Goal: Task Accomplishment & Management: Use online tool/utility

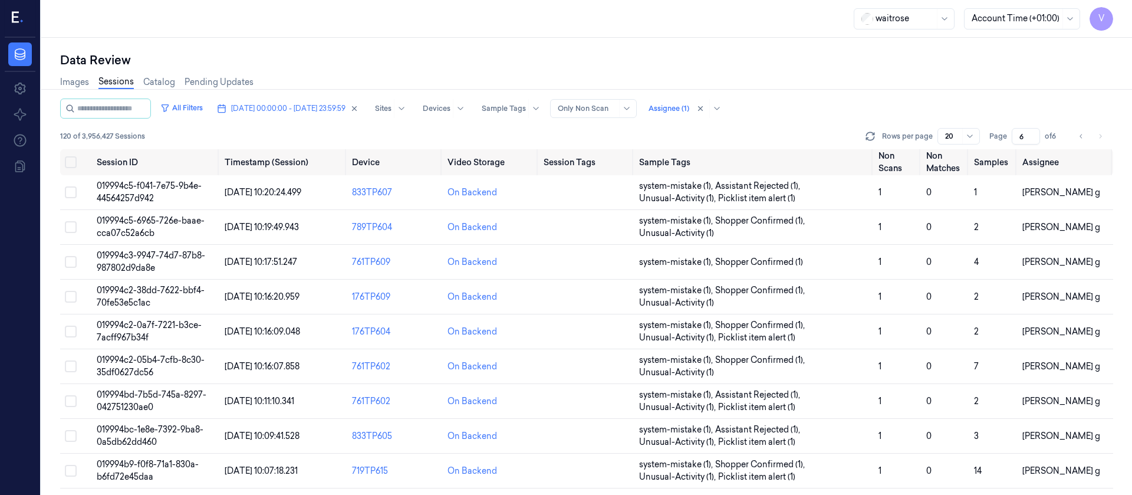
click at [311, 56] on div "Data Review" at bounding box center [586, 60] width 1053 height 17
click at [307, 104] on span "[DATE] 00:00:00 - [DATE] 23:59:59" at bounding box center [288, 108] width 114 height 11
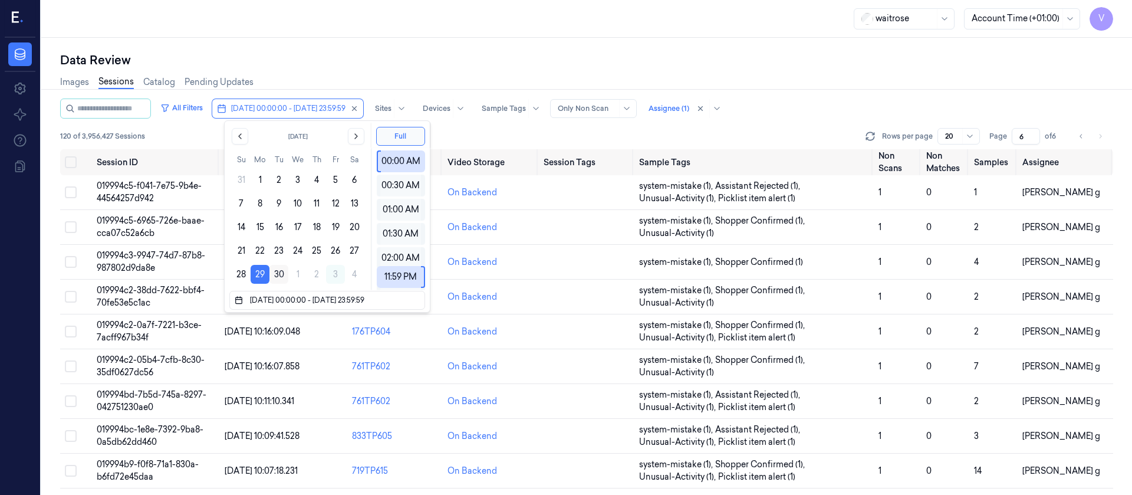
click at [280, 277] on button "30" at bounding box center [278, 274] width 19 height 19
type input "[DATE] 00:00:00 - [DATE] 23:59:59"
click at [275, 273] on button "30" at bounding box center [278, 274] width 19 height 19
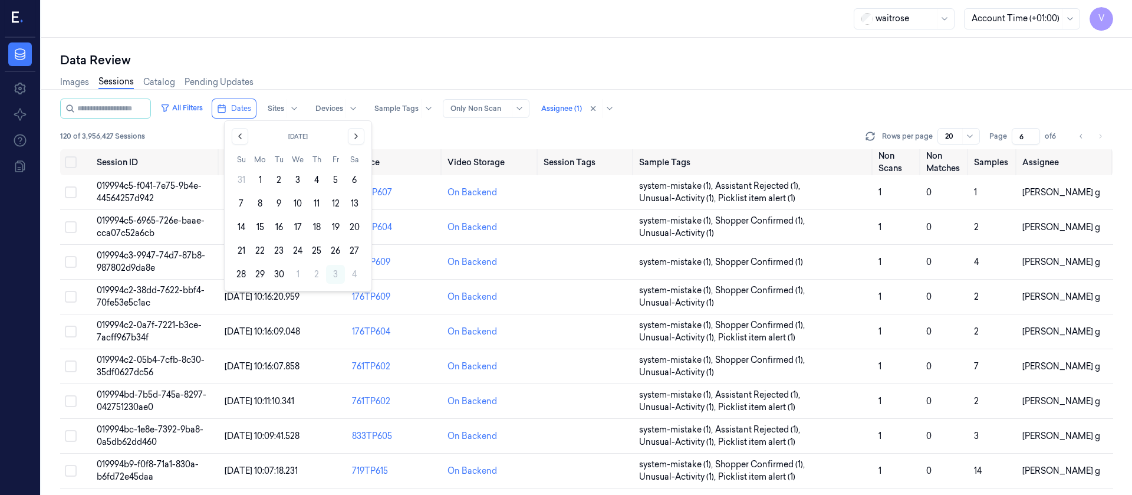
click at [275, 273] on button "30" at bounding box center [278, 274] width 19 height 19
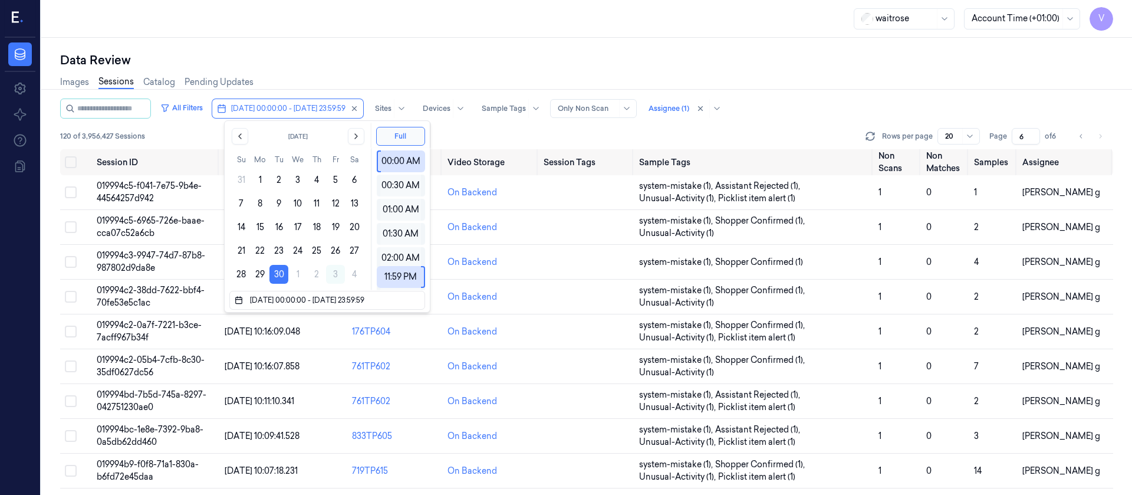
click at [461, 46] on div "Data Review Images Sessions Catalog Pending Updates All Filters [DATE] 00:00:00…" at bounding box center [586, 266] width 1091 height 457
type input "1"
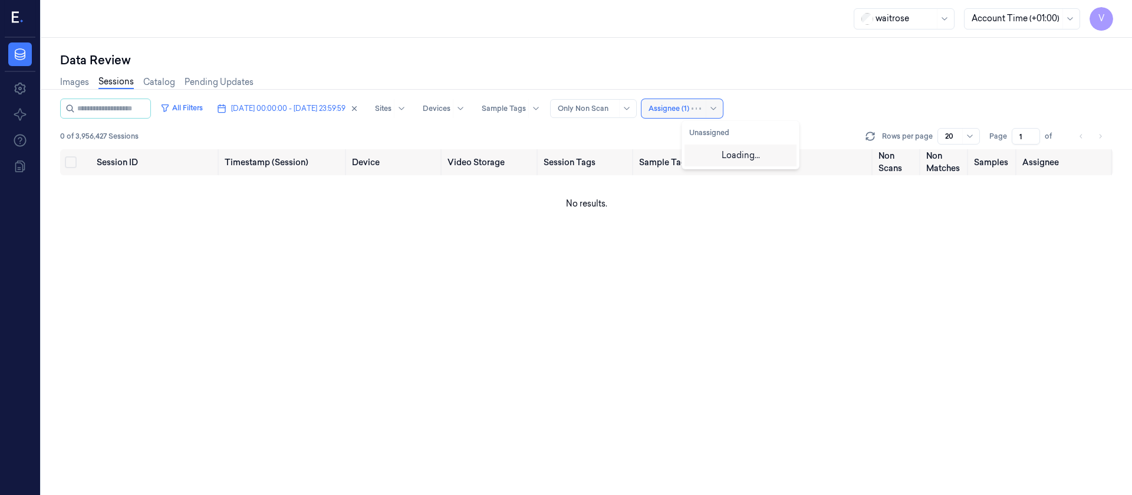
click at [689, 113] on div at bounding box center [669, 108] width 41 height 11
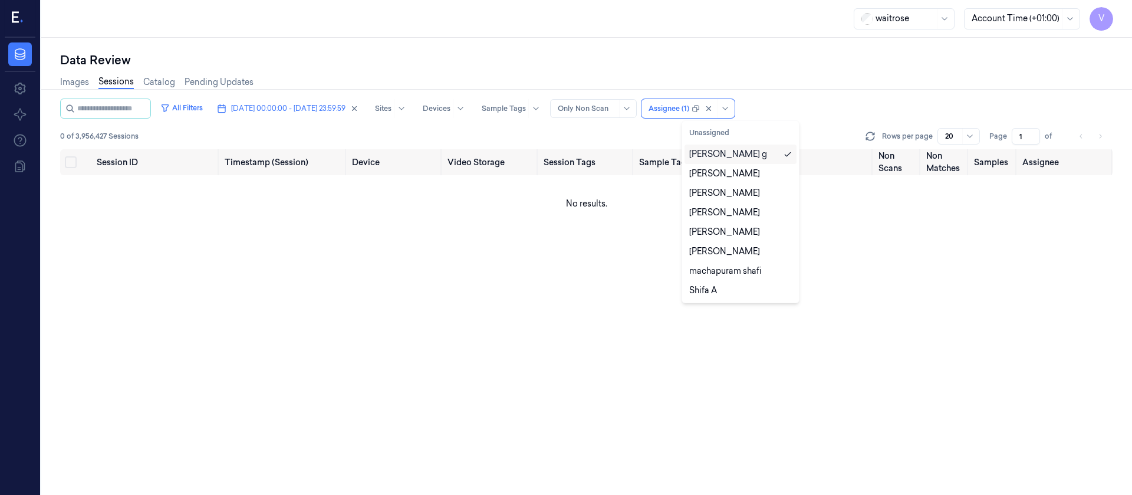
click at [721, 153] on div "[PERSON_NAME] g" at bounding box center [728, 154] width 78 height 12
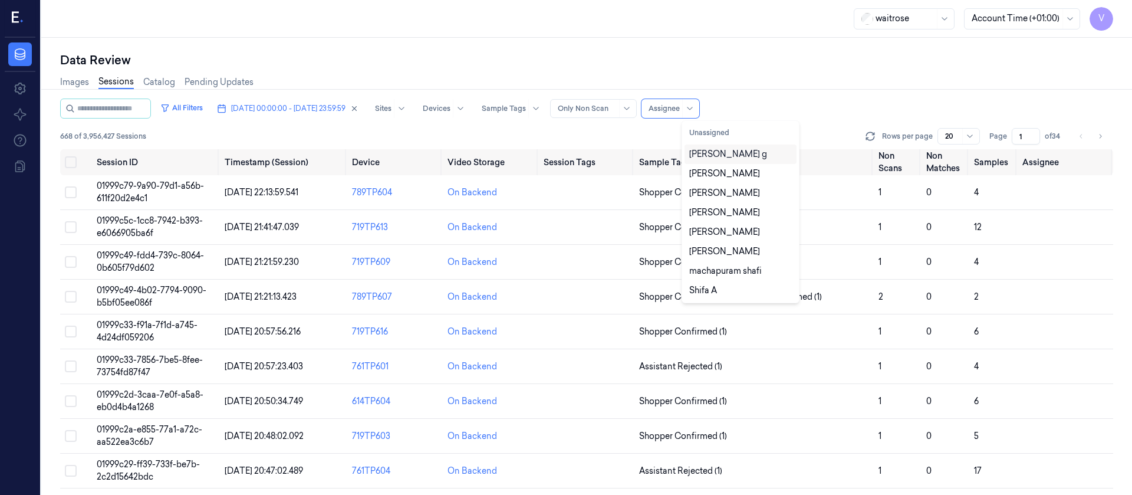
click at [563, 61] on div "Data Review" at bounding box center [586, 60] width 1053 height 17
